Goal: Complete application form: Complete application form

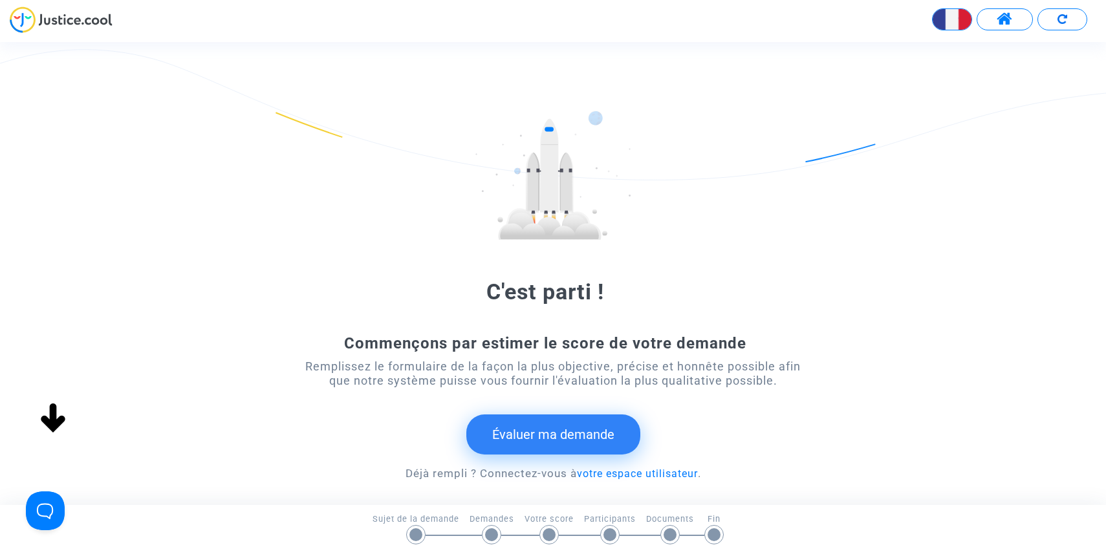
click at [617, 433] on button "Évaluer ma demande" at bounding box center [553, 435] width 174 height 40
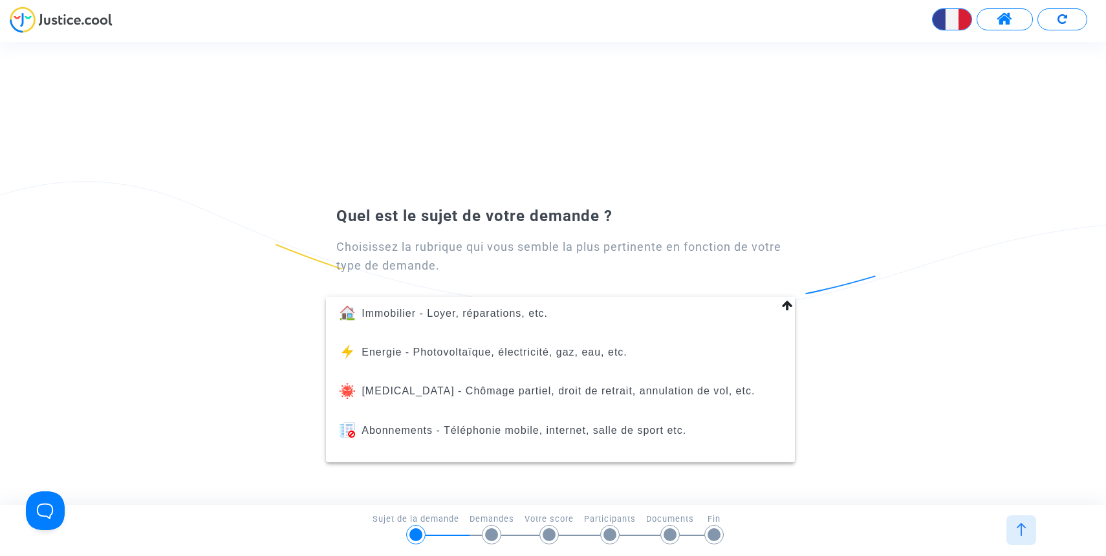
scroll to position [148, 0]
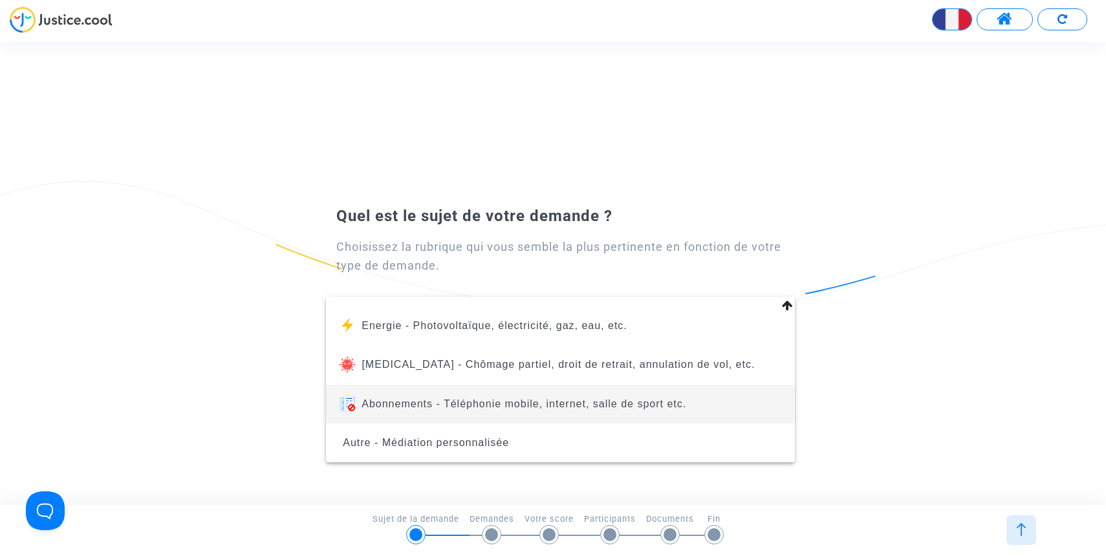
click at [409, 395] on span "Abonnements - Téléphonie mobile, internet, salle de sport etc." at bounding box center [560, 404] width 448 height 39
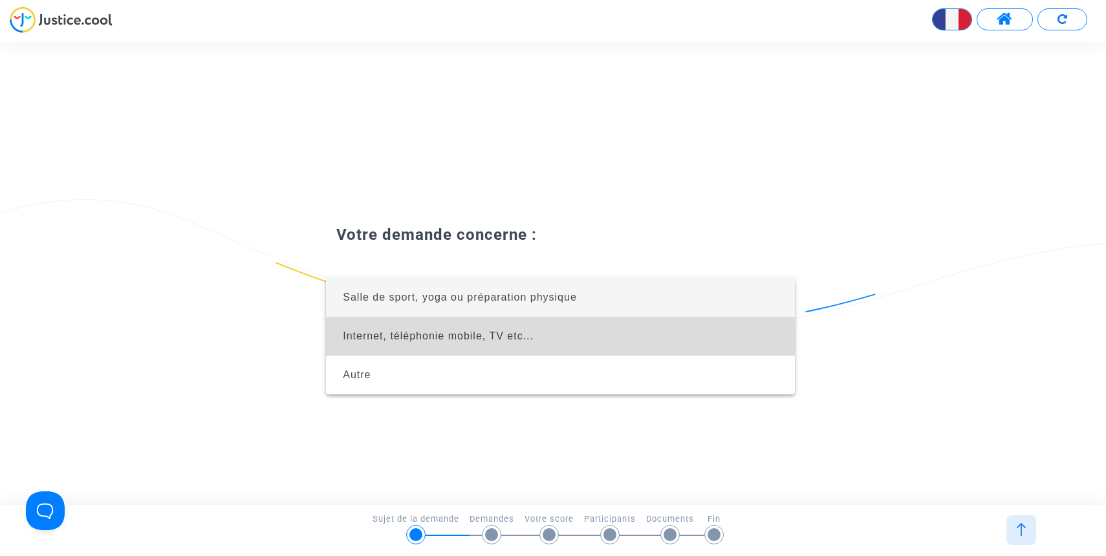
click at [427, 345] on span "Internet, téléphonie mobile, TV etc..." at bounding box center [560, 336] width 448 height 39
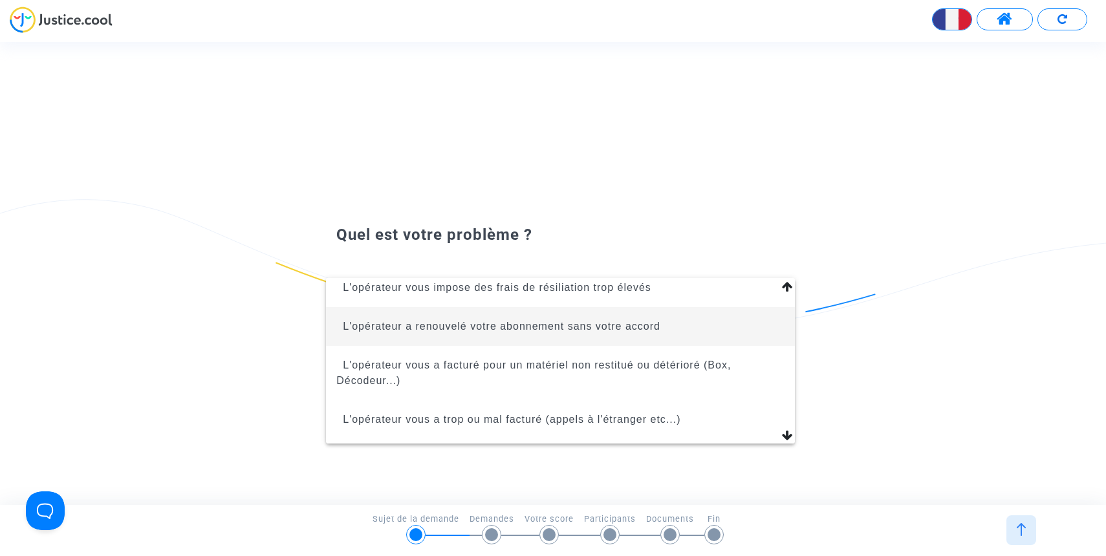
scroll to position [94, 0]
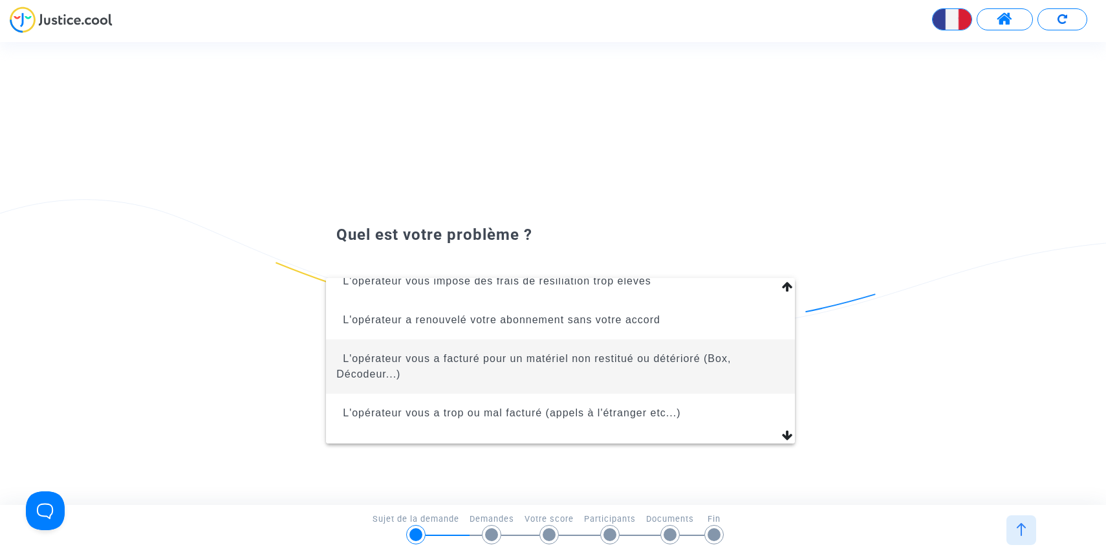
click at [405, 373] on span "L'opérateur vous a facturé pour un matériel non restitué ou détérioré (Box, Déc…" at bounding box center [560, 367] width 448 height 54
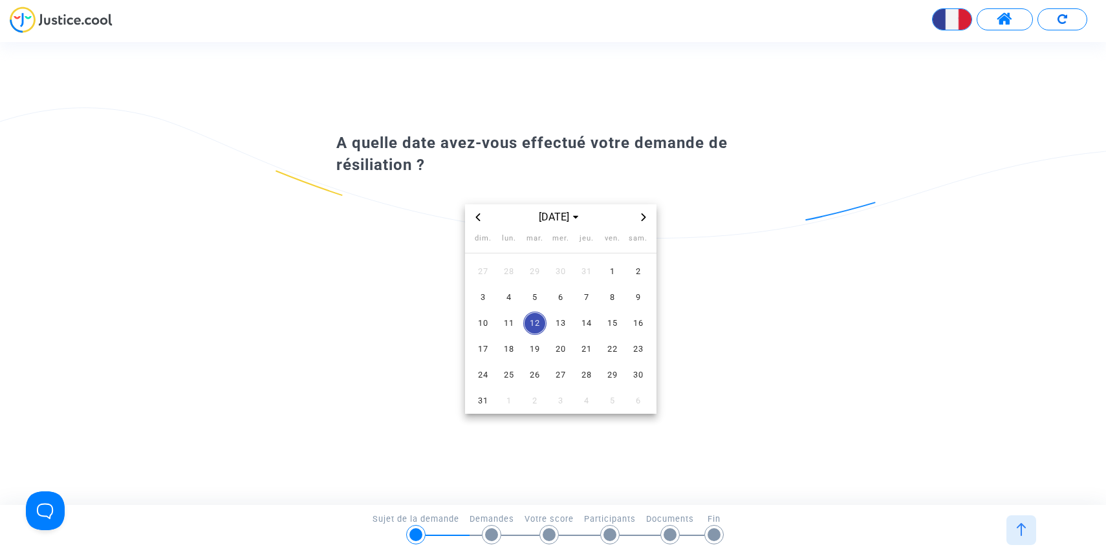
click at [478, 210] on span "Previous month" at bounding box center [478, 218] width 16 height 16
click at [587, 298] on span "12" at bounding box center [586, 297] width 23 height 23
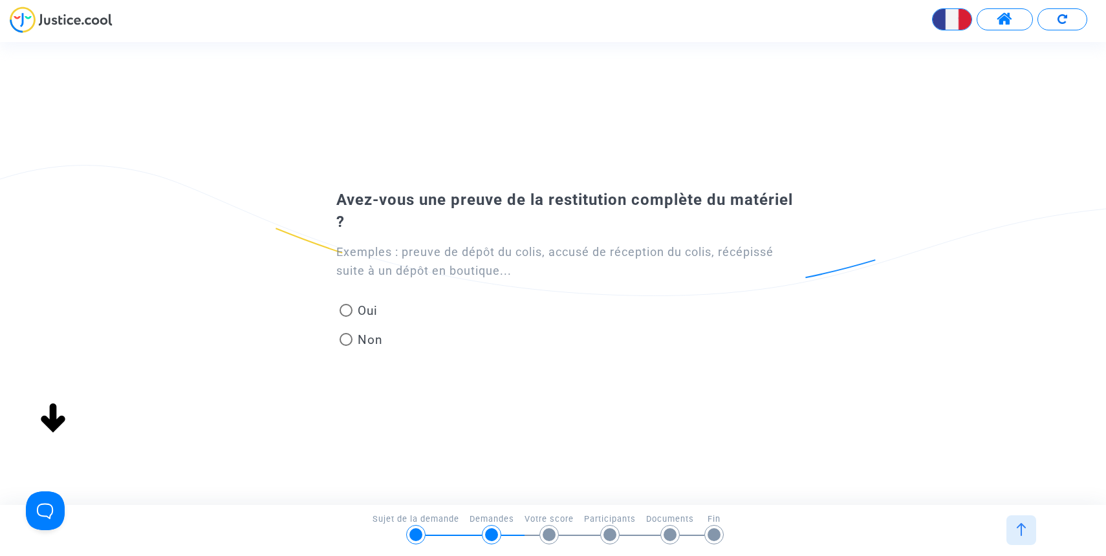
click at [360, 343] on span "Non" at bounding box center [368, 339] width 30 height 17
click at [346, 346] on input "Non" at bounding box center [345, 346] width 1 height 1
radio input "true"
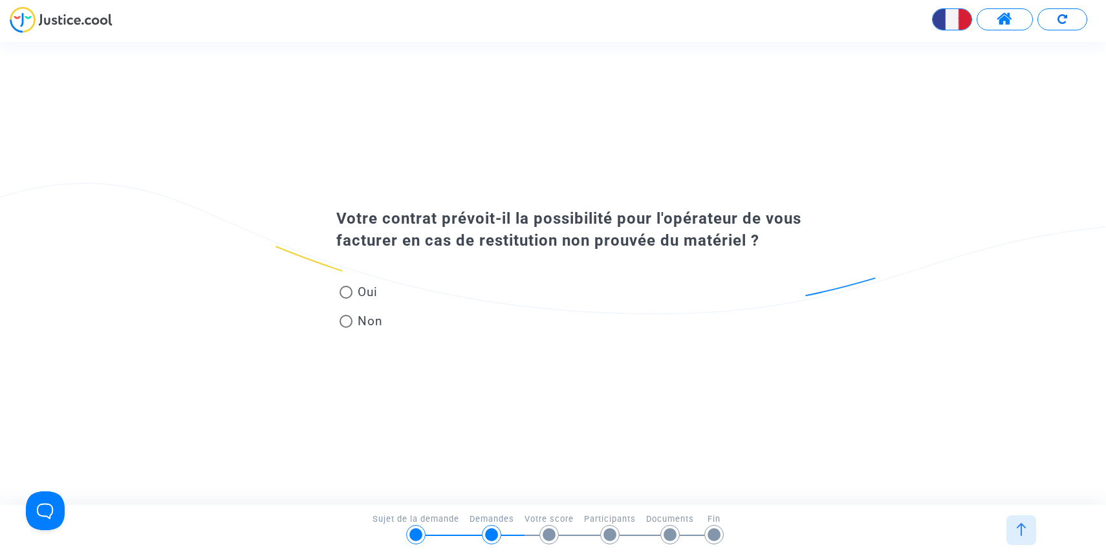
click at [349, 292] on span at bounding box center [346, 292] width 13 height 13
click at [346, 299] on input "Oui" at bounding box center [345, 299] width 1 height 1
radio input "true"
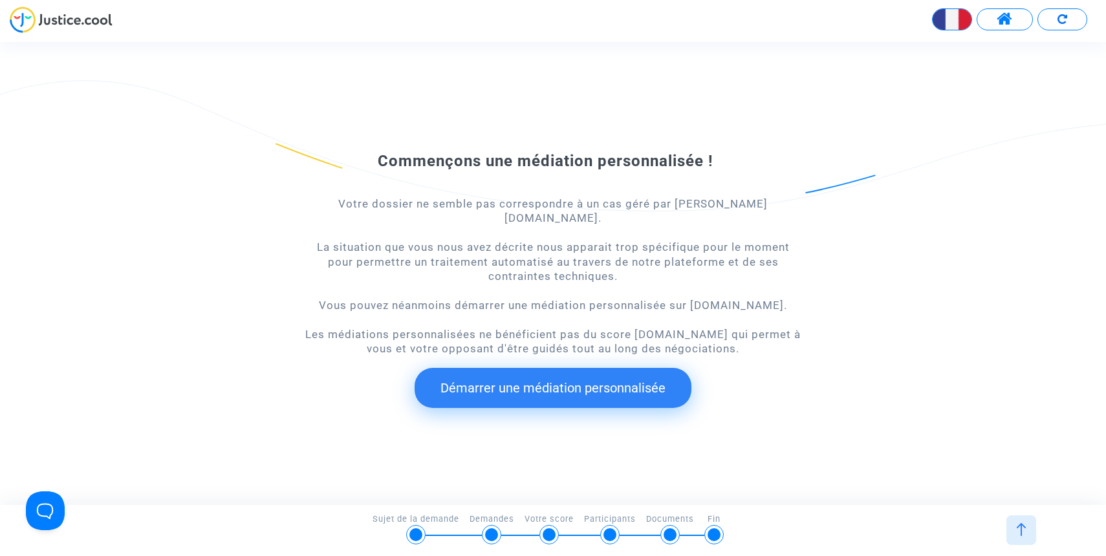
click at [554, 387] on button "Démarrer une médiation personnalisée" at bounding box center [553, 388] width 277 height 40
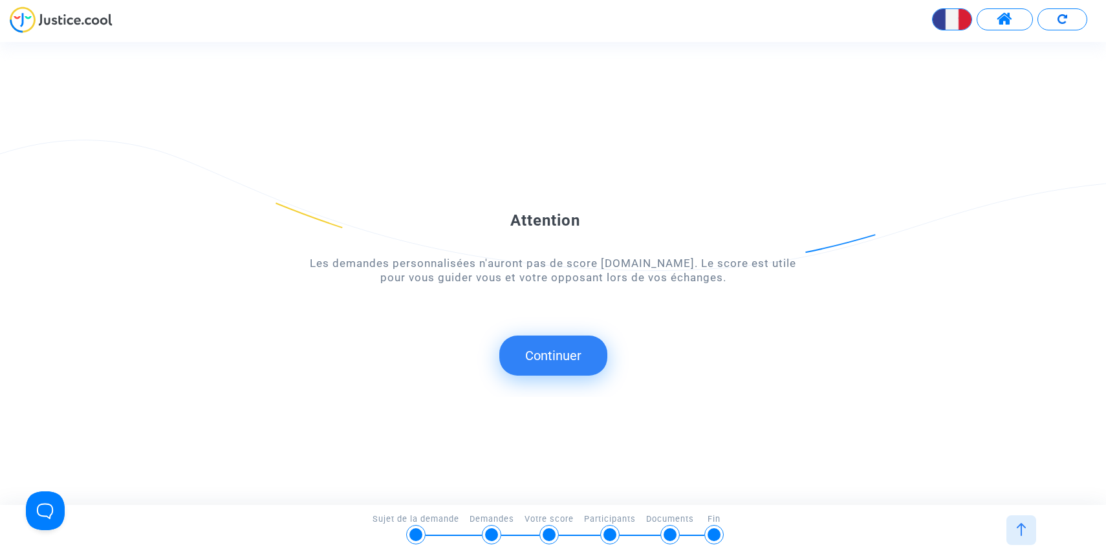
click at [558, 358] on button "Continuer" at bounding box center [553, 356] width 108 height 40
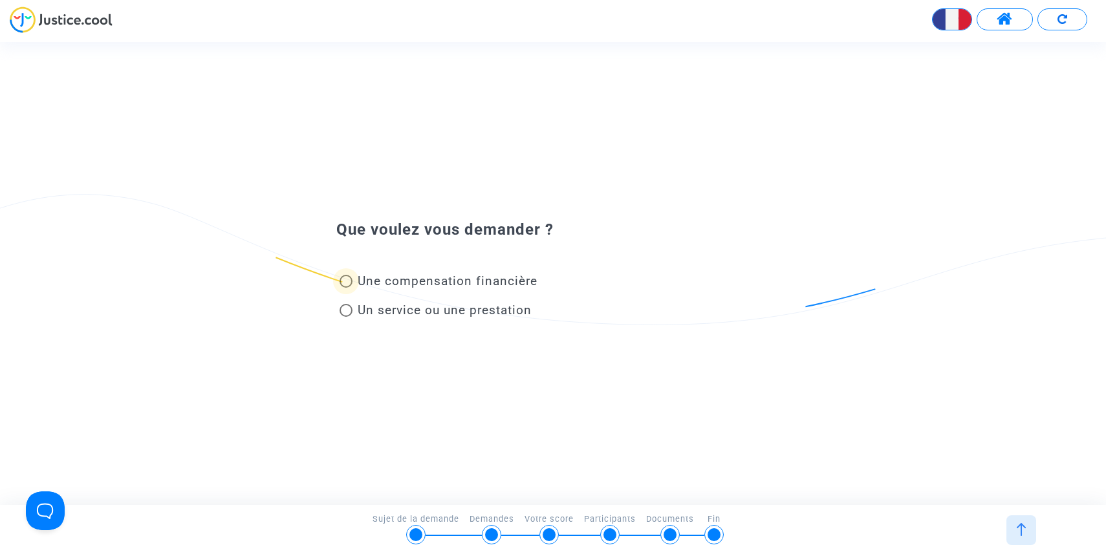
click at [499, 283] on span "Une compensation financière" at bounding box center [448, 281] width 180 height 15
click at [346, 288] on input "Une compensation financière" at bounding box center [345, 288] width 1 height 1
radio input "true"
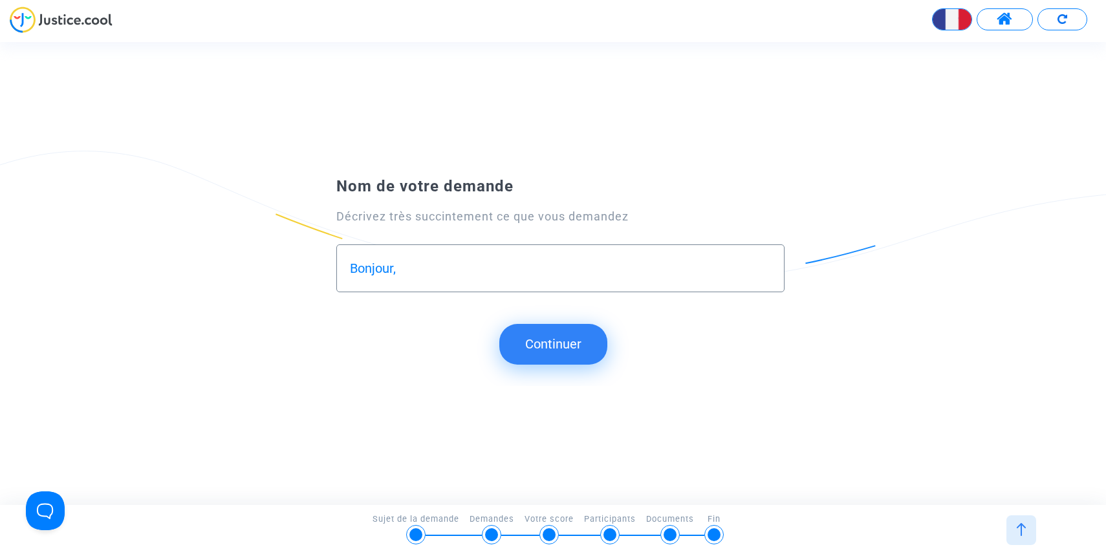
type input "Bonjour,"
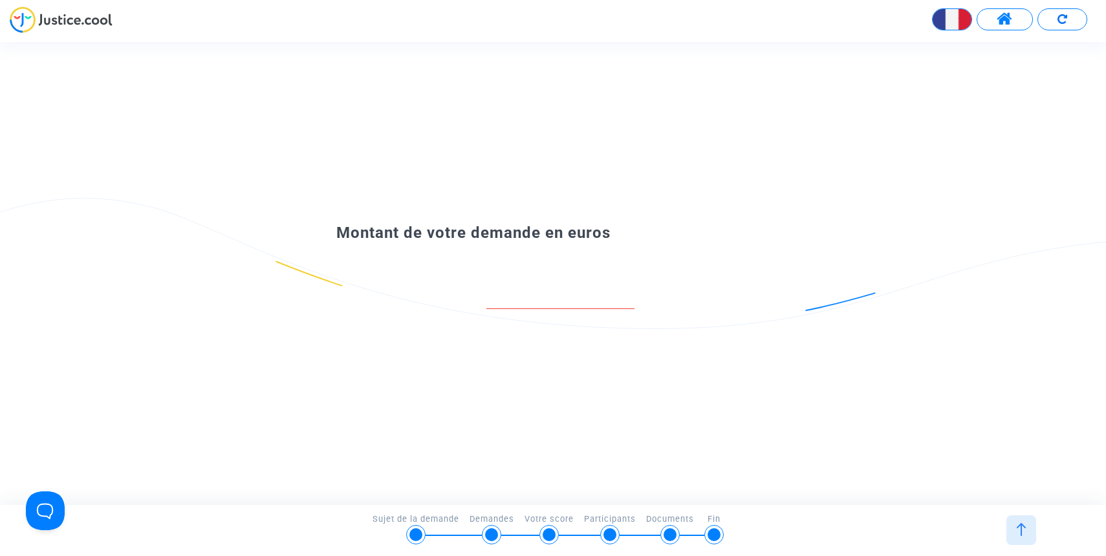
click at [549, 259] on div at bounding box center [553, 285] width 498 height 80
click at [670, 533] on div at bounding box center [670, 535] width 13 height 13
click at [1006, 530] on div at bounding box center [1021, 531] width 40 height 30
click at [1018, 530] on img at bounding box center [1021, 529] width 13 height 13
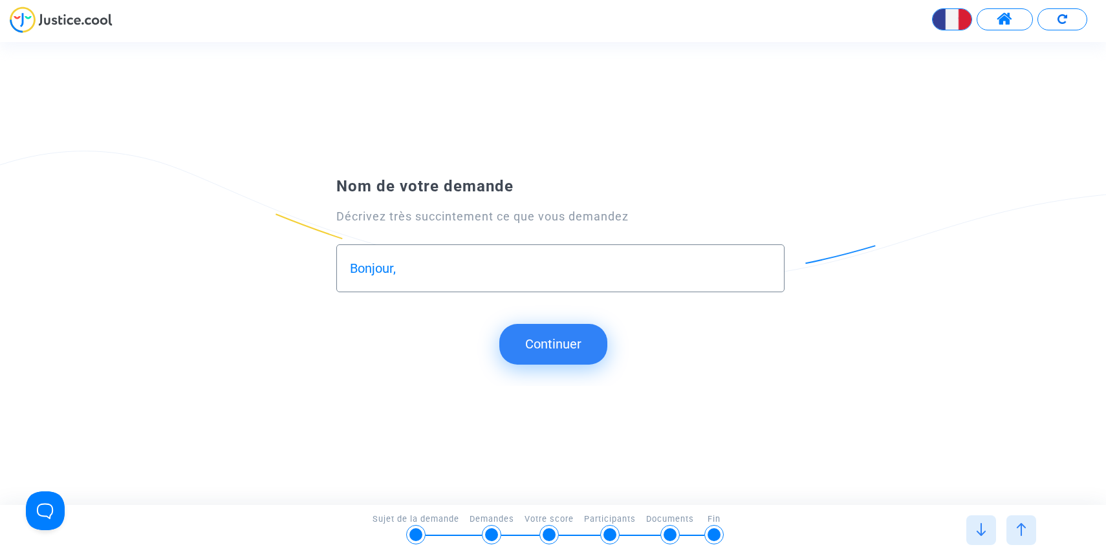
click at [623, 270] on input "Bonjour," at bounding box center [560, 268] width 421 height 15
click at [657, 268] on input "Bouygues Télécom m'a facturé 290€ pour non restitution de matériel alors que jh…" at bounding box center [560, 268] width 421 height 15
click at [772, 268] on div "Bouygues Télécom m'a facturé 290€ pour non restitution de matériel alors que j'…" at bounding box center [560, 269] width 448 height 48
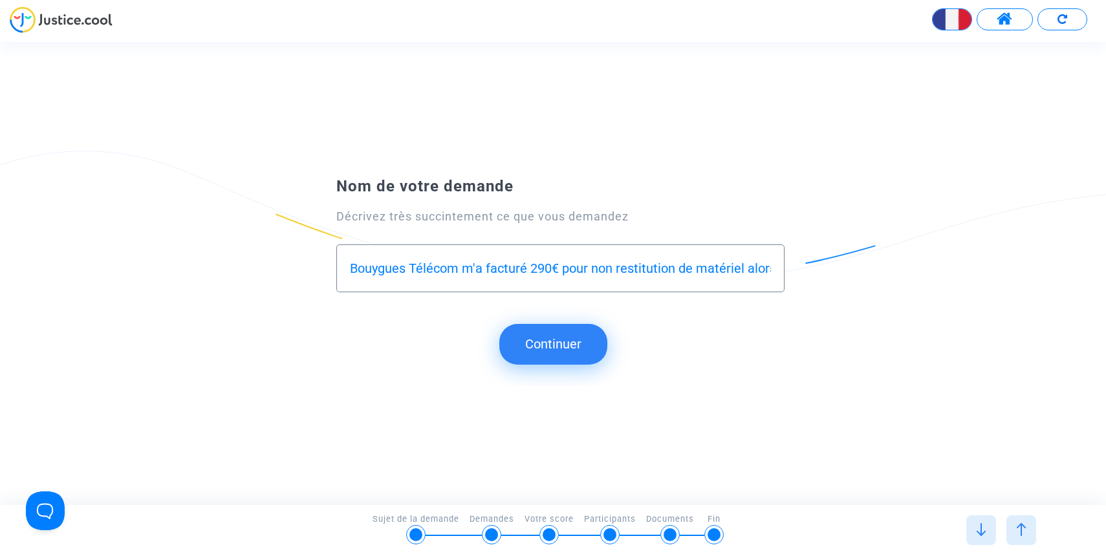
scroll to position [0, 153]
click at [747, 269] on input "Bouygues Télécom m'a facturé 290€ pour non restitution de matériel alors que j'…" at bounding box center [560, 268] width 421 height 15
click at [769, 272] on input "Bouygues Télécom m'a facturé 290€ pour non restitution de matériel alors que j'…" at bounding box center [560, 268] width 421 height 15
click at [640, 268] on input "Bouygues Télécom m'a facturé 290€ pour non restitution de matériel alors que j'…" at bounding box center [560, 268] width 421 height 15
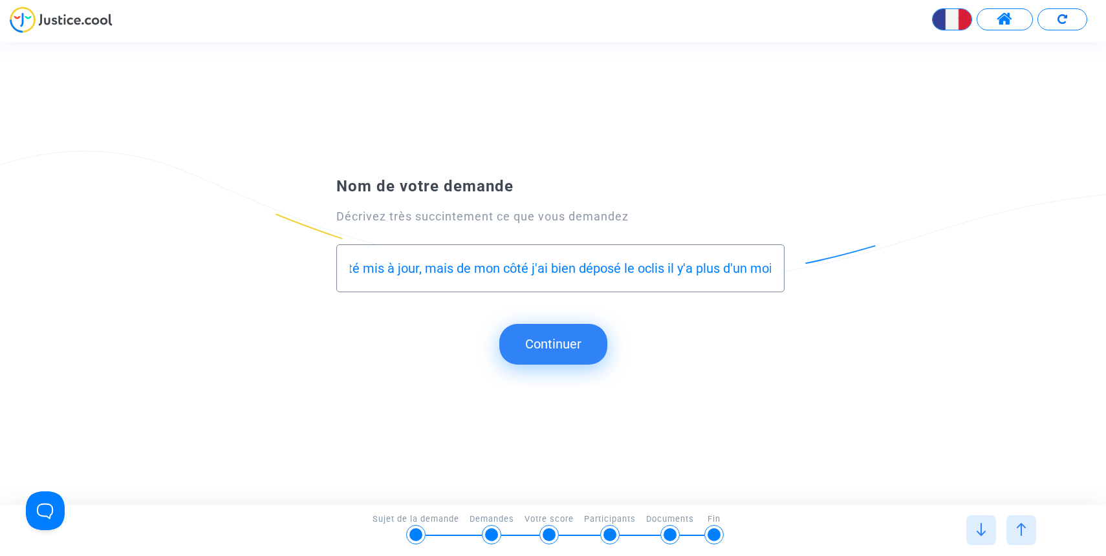
click at [640, 268] on input "Bouygues Télécom m'a facturé 290€ pour non restitution de matériel alors que j'…" at bounding box center [560, 268] width 421 height 15
type input "Bouygues Télécom m'a facturé 290€ pour non restitution de matériel alors que j'…"
click at [582, 340] on button "Continuer" at bounding box center [553, 344] width 108 height 40
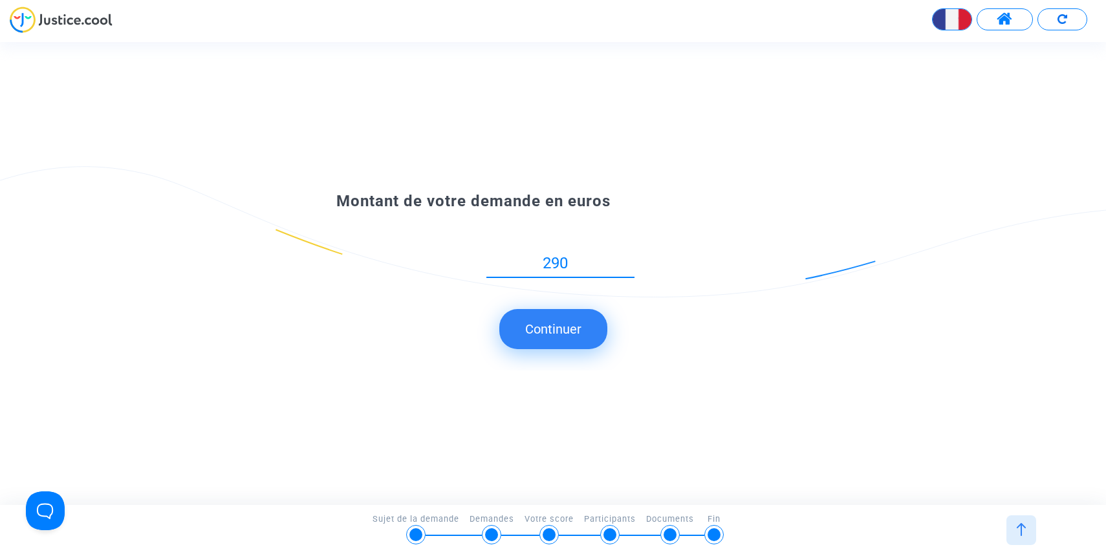
type input "290"
click at [556, 353] on div "Montant de votre demande en euros 290 Continuer" at bounding box center [553, 273] width 1106 height 195
click at [573, 334] on button "Continuer" at bounding box center [553, 329] width 108 height 40
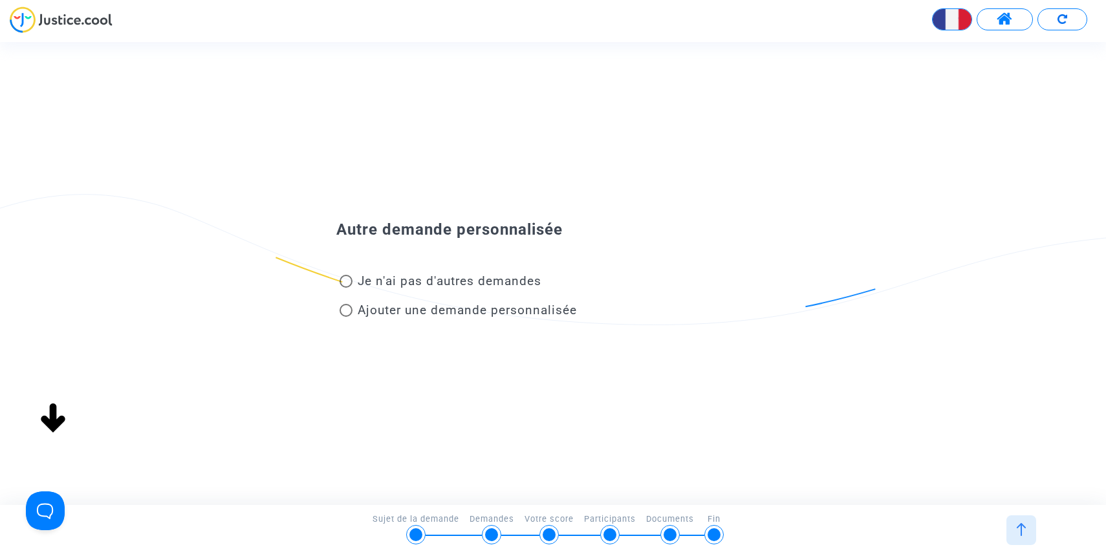
click at [510, 275] on span "Je n'ai pas d'autres demandes" at bounding box center [450, 281] width 184 height 15
click at [346, 288] on input "Je n'ai pas d'autres demandes" at bounding box center [345, 288] width 1 height 1
radio input "true"
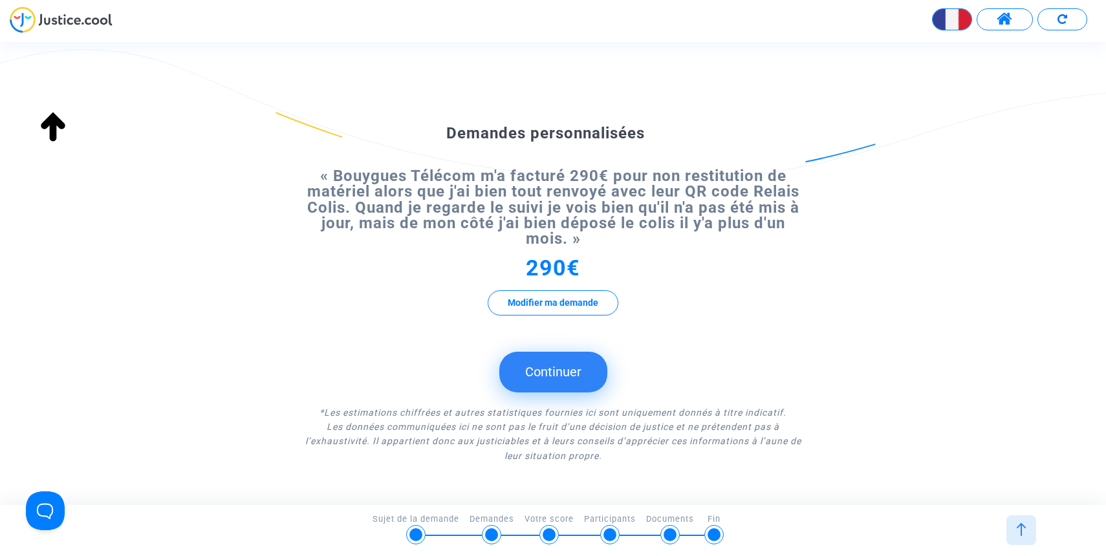
scroll to position [245, 0]
click at [568, 388] on button "Continuer" at bounding box center [553, 371] width 108 height 40
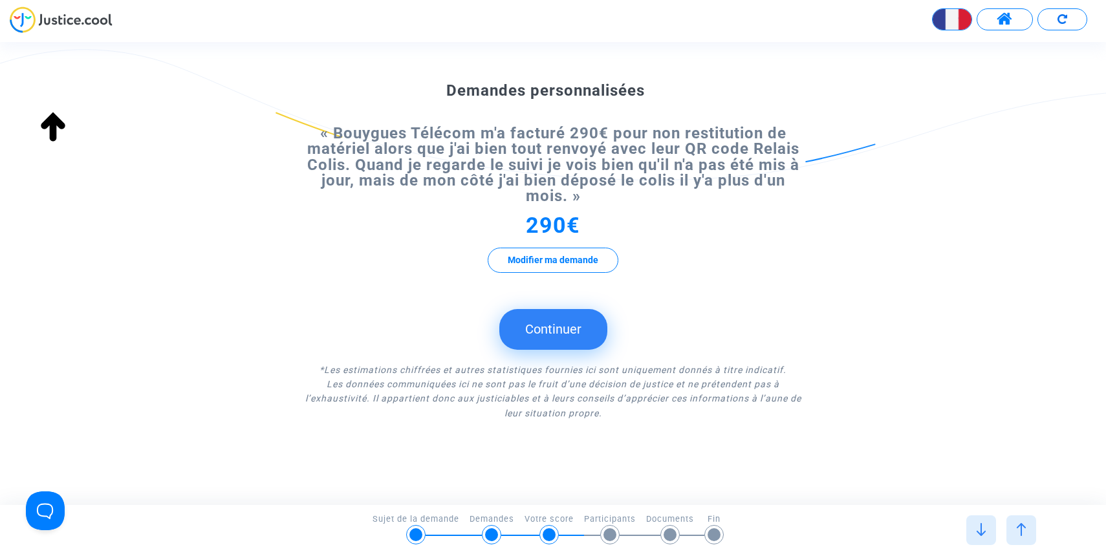
scroll to position [254, 0]
